Goal: Check status: Check status

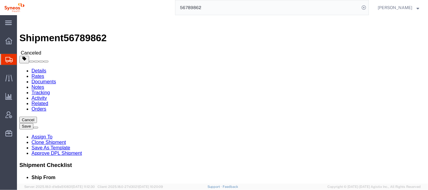
drag, startPoint x: 214, startPoint y: 100, endPoint x: 202, endPoint y: 115, distance: 19.7
click div "Ship From Syneos Health (Rob Miller) 96 SANDHAVEN SANDBANK Dunoon, SCT PA23 8QW…"
drag, startPoint x: 231, startPoint y: 108, endPoint x: 228, endPoint y: 121, distance: 13.5
click div "Ship From Syneos Health (Rob Miller) 96 SANDHAVEN SANDBANK Dunoon, SCT PA23 8QW…"
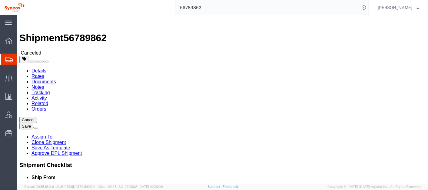
click div "Ship From Syneos Health (Rob Miller) 96 SANDHAVEN SANDBANK Dunoon, SCT PA23 8QW…"
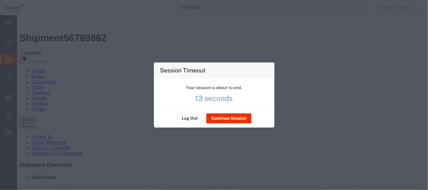
click at [369, 95] on div "Session Timeout Your session is about to end. 13 seconds Log Out Continue Sessi…" at bounding box center [214, 95] width 428 height 190
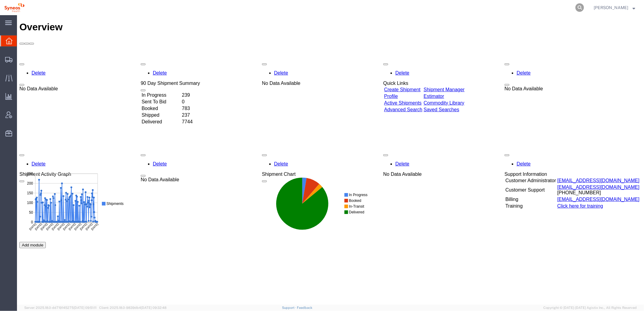
click at [584, 8] on icon at bounding box center [579, 7] width 8 height 8
paste input "392526767892"
type input "392526767892"
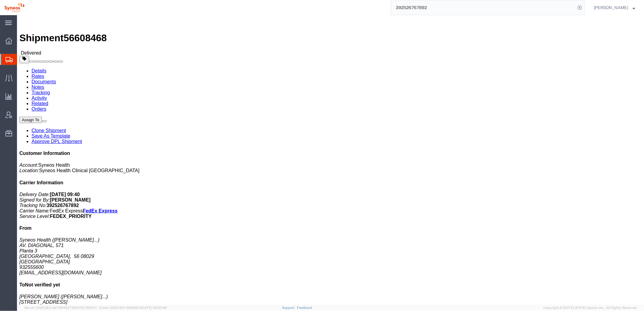
click link "Documents"
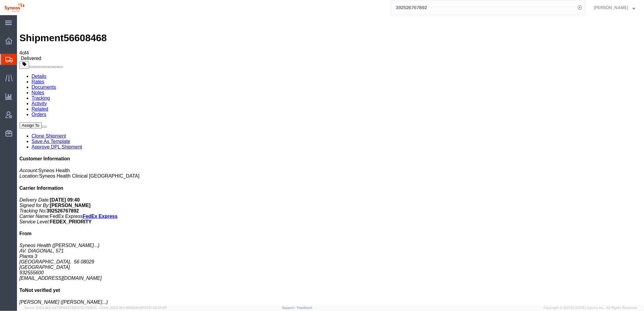
click at [44, 79] on link "Rates" at bounding box center [37, 81] width 13 height 5
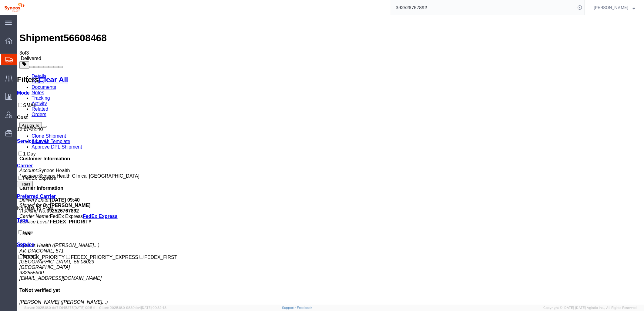
click at [35, 73] on link "Details" at bounding box center [38, 75] width 15 height 5
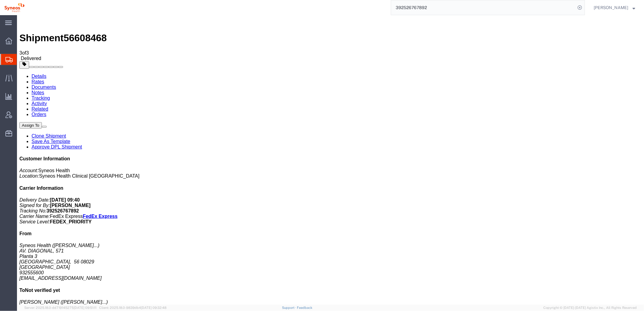
click h4 "Routing & Vehicle Information"
click div "Shipment Detail Ship From Syneos Health (Bianca Suriol Galimany) AV. DIAGONAL, …"
click div "Ship From Syneos Health (Bianca Suriol Galimany) AV. DIAGONAL, 571 Planta 3 Bar…"
click div "Leg 1 - Small Parcel"
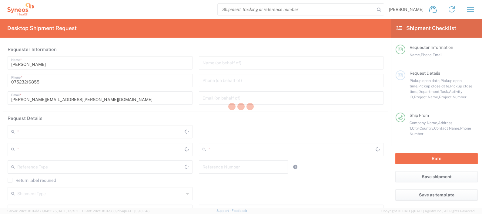
type input "8350"
type input "Syneos Health UK Limited"
type input "[GEOGRAPHIC_DATA]"
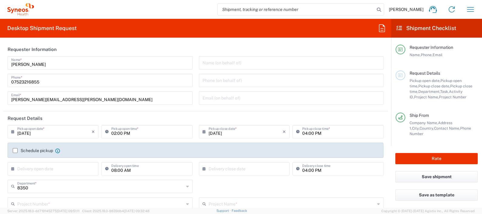
drag, startPoint x: 0, startPoint y: 0, endPoint x: 162, endPoint y: 31, distance: 165.4
click at [162, 31] on agx-form-header "Desktop Shipment Request" at bounding box center [195, 28] width 391 height 19
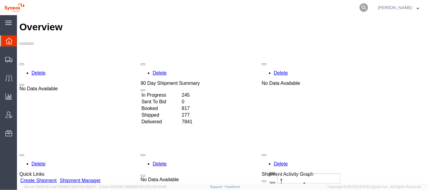
click at [368, 8] on icon at bounding box center [364, 7] width 8 height 8
paste input "392526767892"
type input "392526767892"
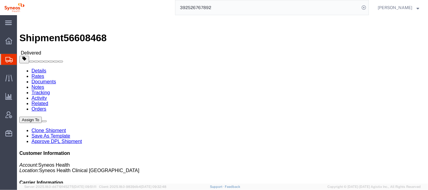
click link "Activity"
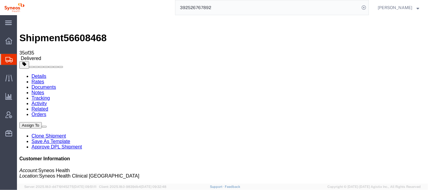
click at [44, 79] on link "Rates" at bounding box center [37, 81] width 13 height 5
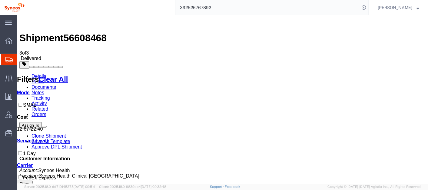
drag, startPoint x: 219, startPoint y: 71, endPoint x: 245, endPoint y: 69, distance: 25.9
